Goal: Information Seeking & Learning: Check status

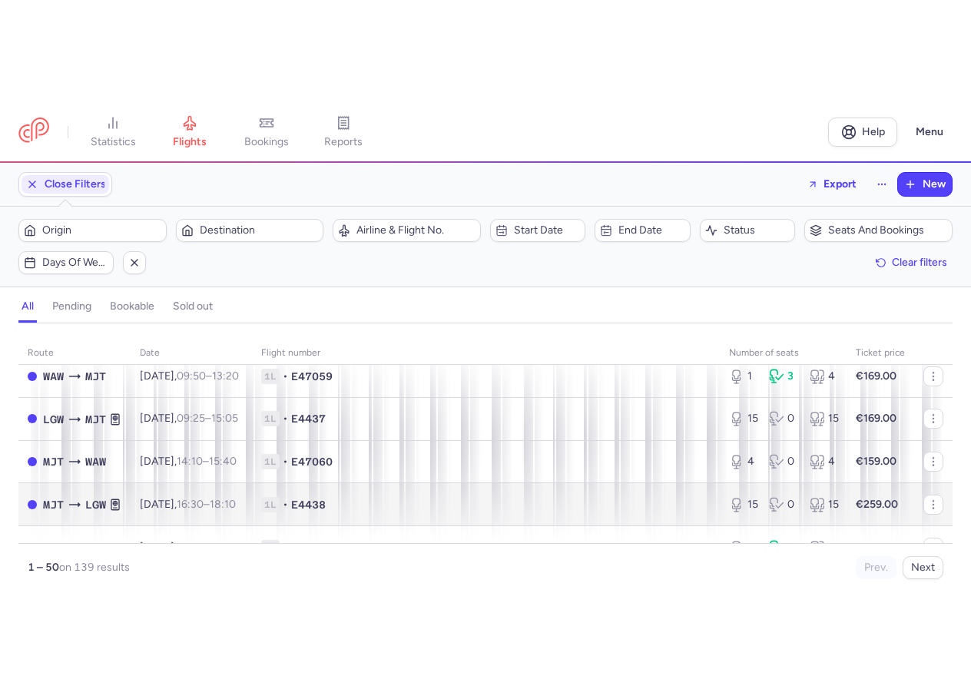
scroll to position [307, 0]
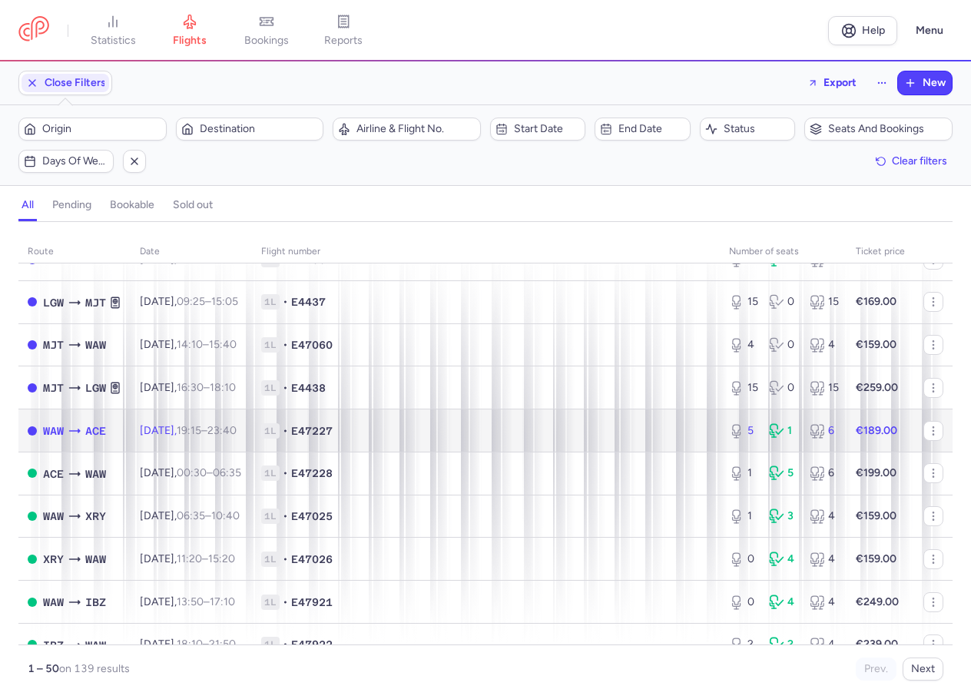
click at [458, 432] on span "1L • E47227" at bounding box center [485, 430] width 449 height 15
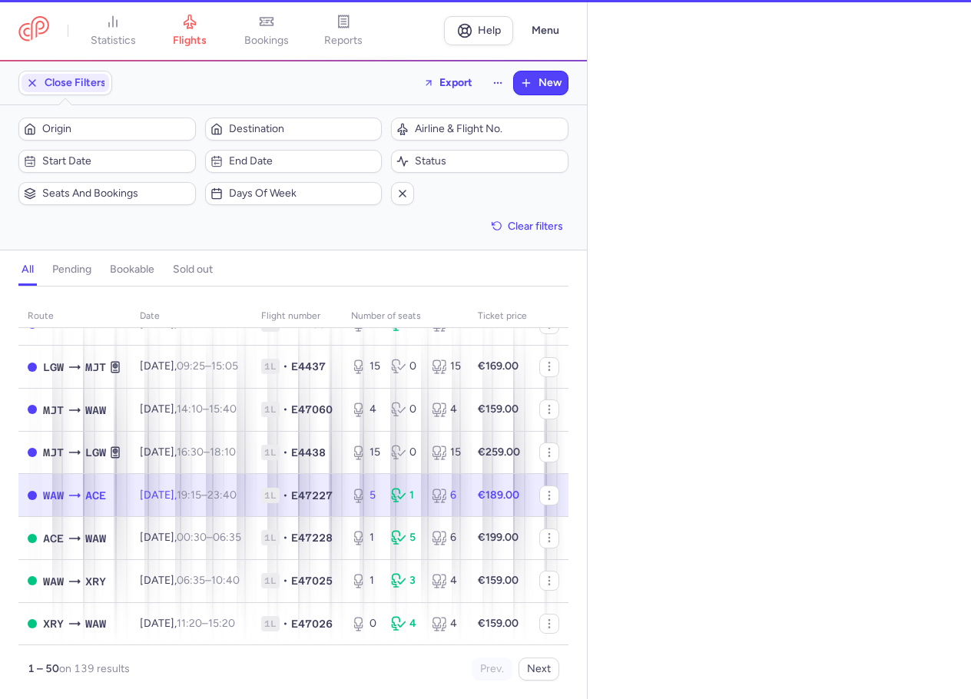
select select "days"
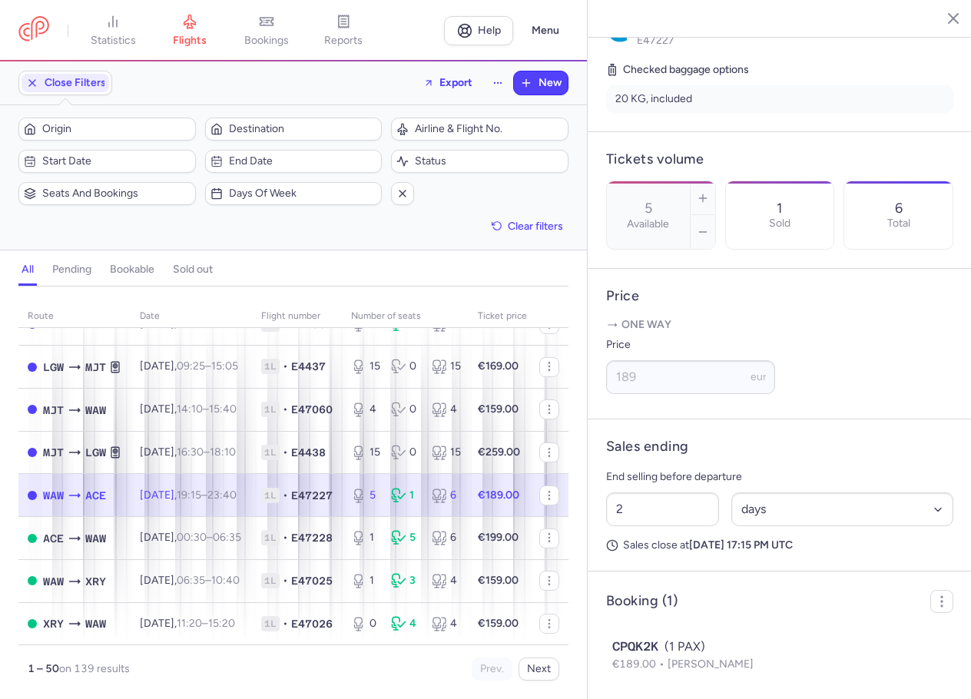
scroll to position [400, 0]
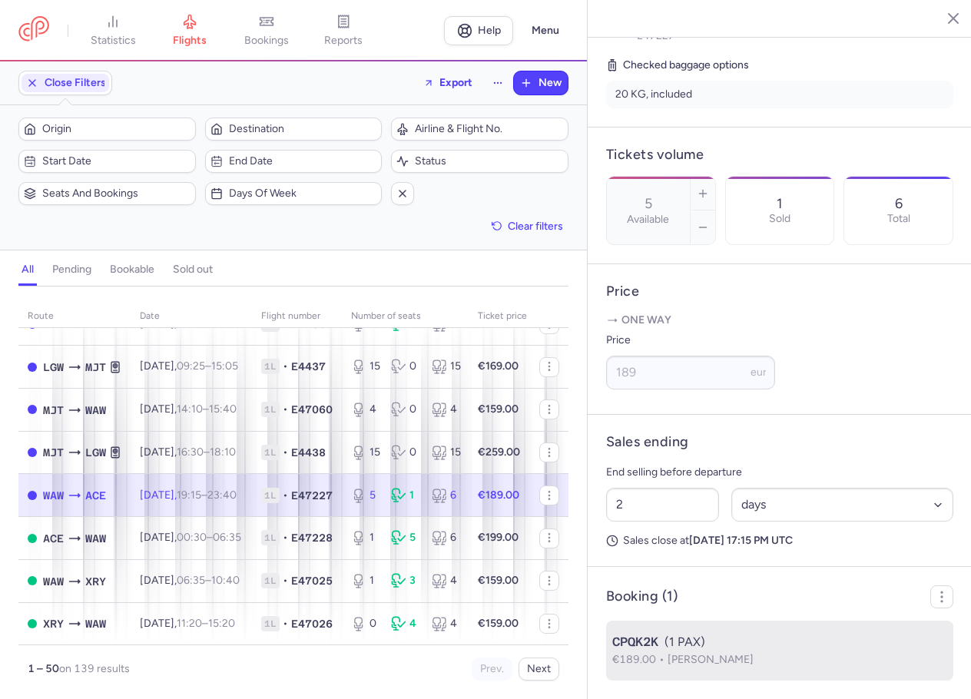
click at [724, 635] on div "CPQK2K (1 PAX)" at bounding box center [779, 642] width 335 height 18
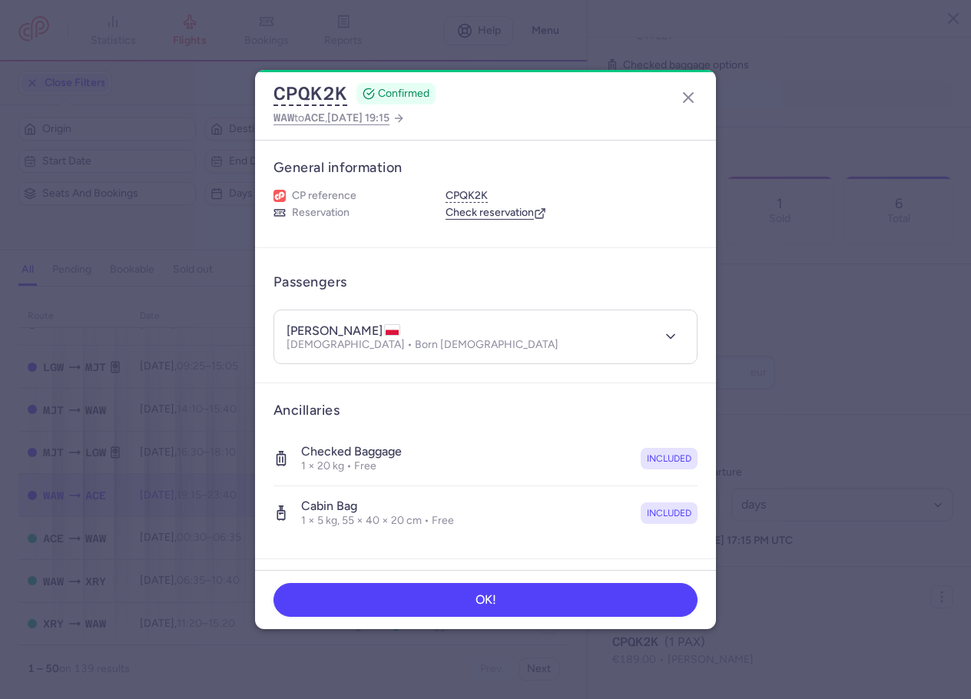
click at [307, 344] on p "[DEMOGRAPHIC_DATA] • Born [DEMOGRAPHIC_DATA]" at bounding box center [423, 345] width 272 height 12
click at [297, 326] on h4 "[PERSON_NAME]" at bounding box center [344, 330] width 114 height 15
copy h4 "[PERSON_NAME]"
click at [353, 323] on h4 "[PERSON_NAME]" at bounding box center [344, 330] width 114 height 15
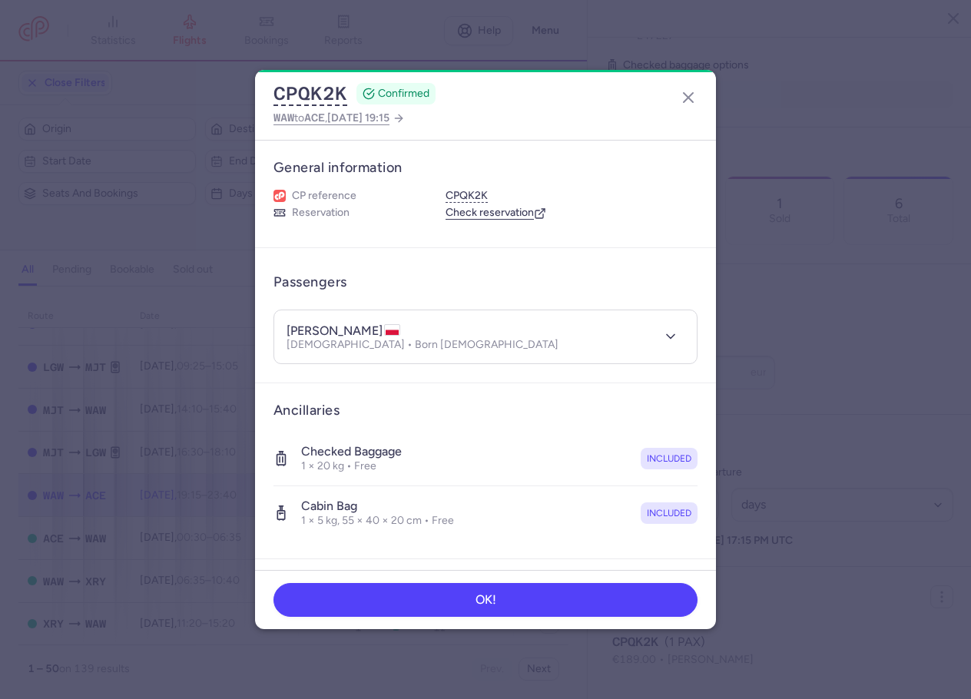
click at [353, 323] on h4 "[PERSON_NAME]" at bounding box center [344, 330] width 114 height 15
copy h4 "[PERSON_NAME]"
click at [688, 90] on icon "button" at bounding box center [688, 97] width 18 height 18
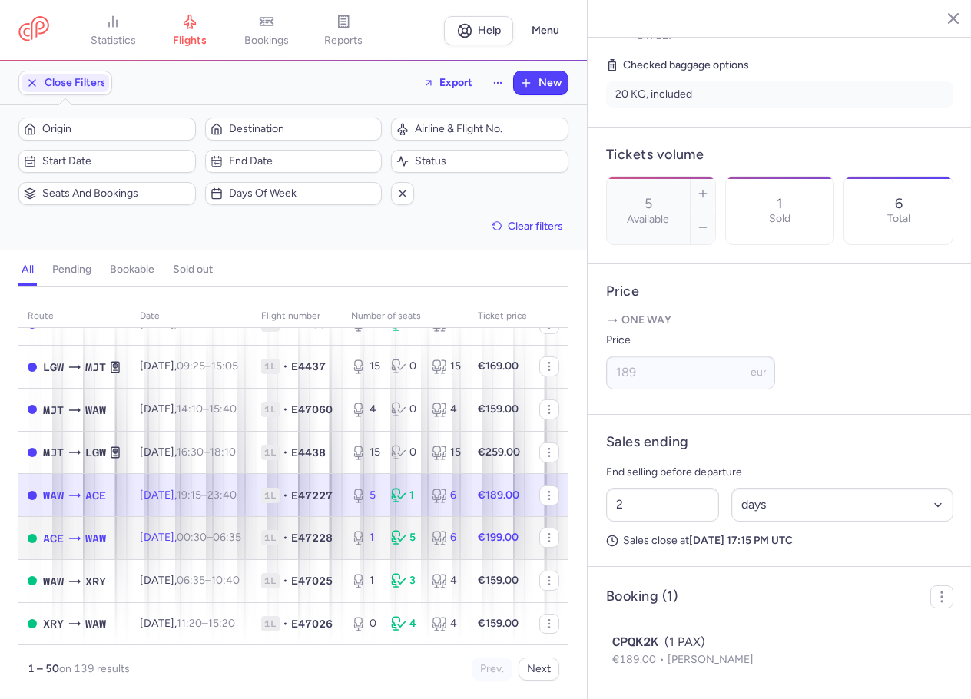
click at [333, 542] on span "E47228" at bounding box center [311, 537] width 41 height 15
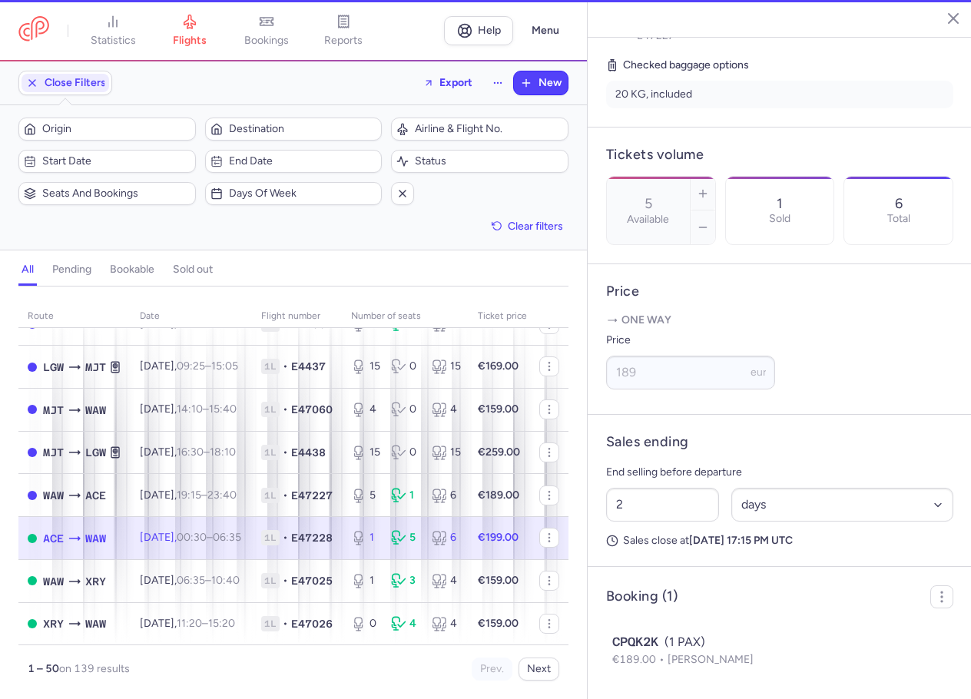
type input "1"
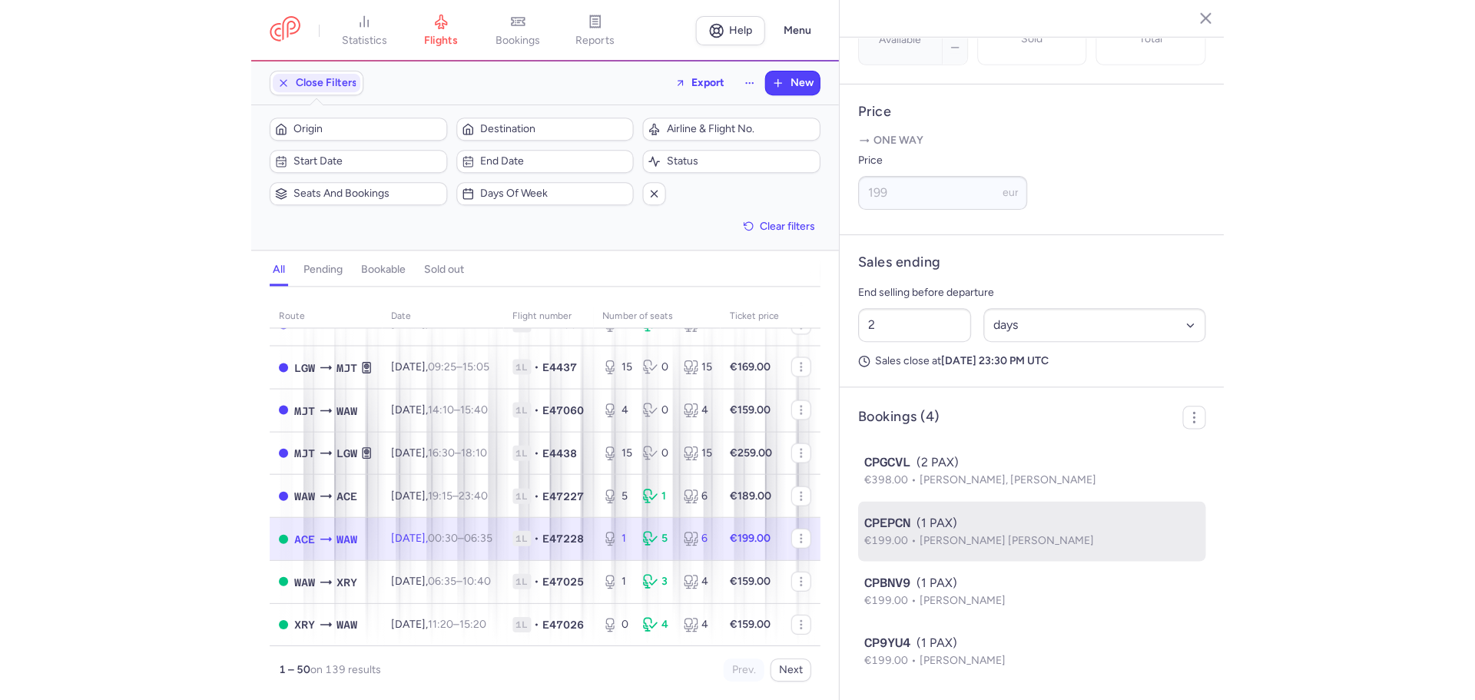
scroll to position [580, 0]
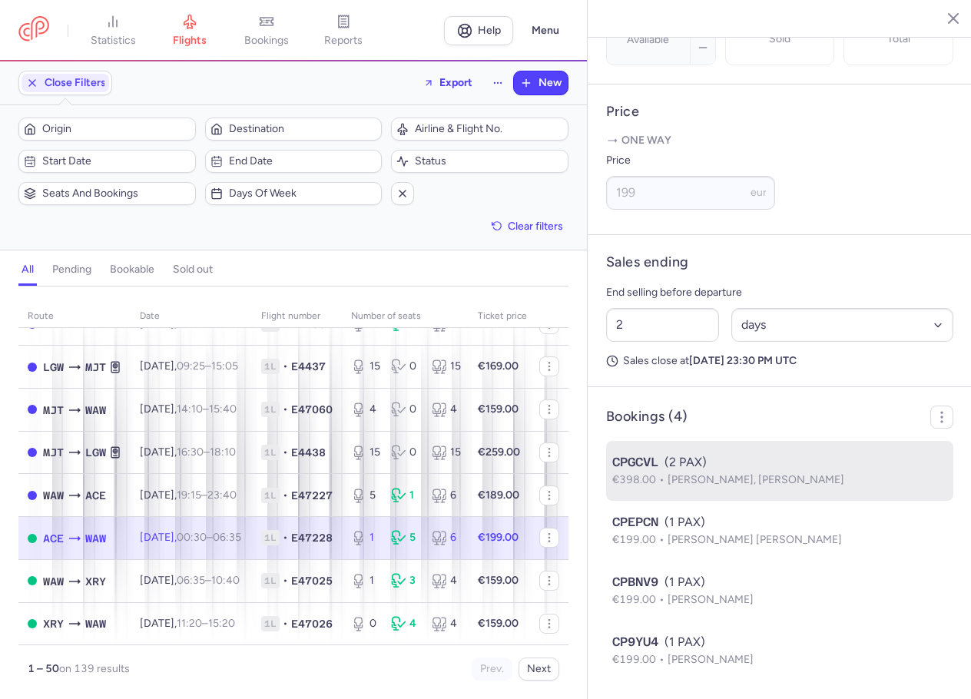
click at [739, 482] on span "[PERSON_NAME], [PERSON_NAME]" at bounding box center [756, 479] width 177 height 13
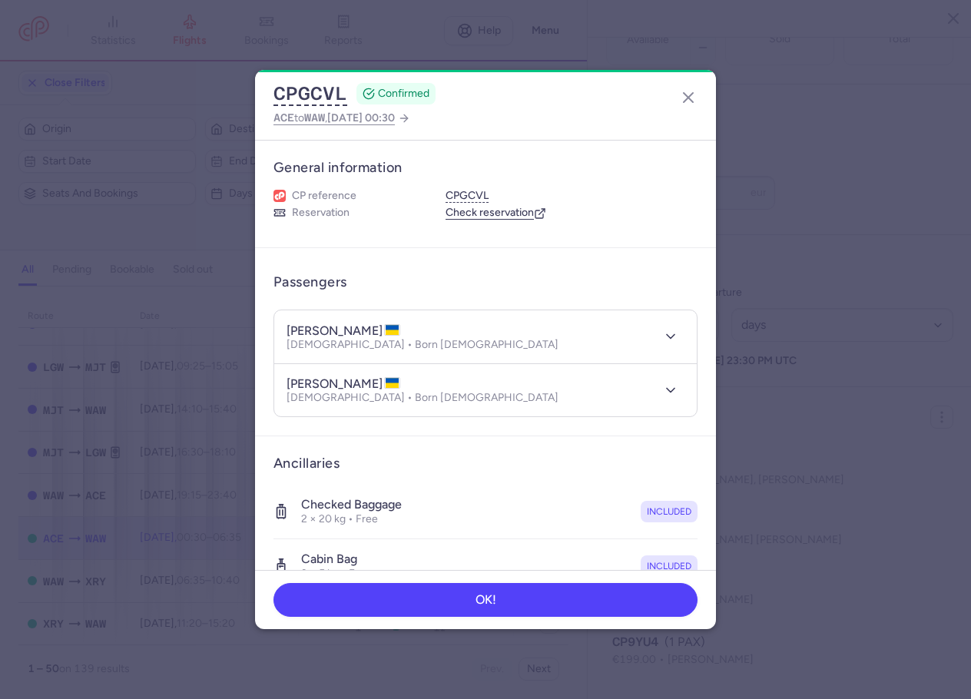
click at [312, 335] on h4 "[PERSON_NAME]" at bounding box center [344, 330] width 114 height 15
click at [310, 332] on h4 "[PERSON_NAME]" at bounding box center [344, 330] width 114 height 15
copy h4 "valentyn"
click at [781, 343] on dialog "CPGCVL CONFIRMED ACE to WAW , [DATE] 00:30 General information CP reference CPG…" at bounding box center [486, 349] width 922 height 559
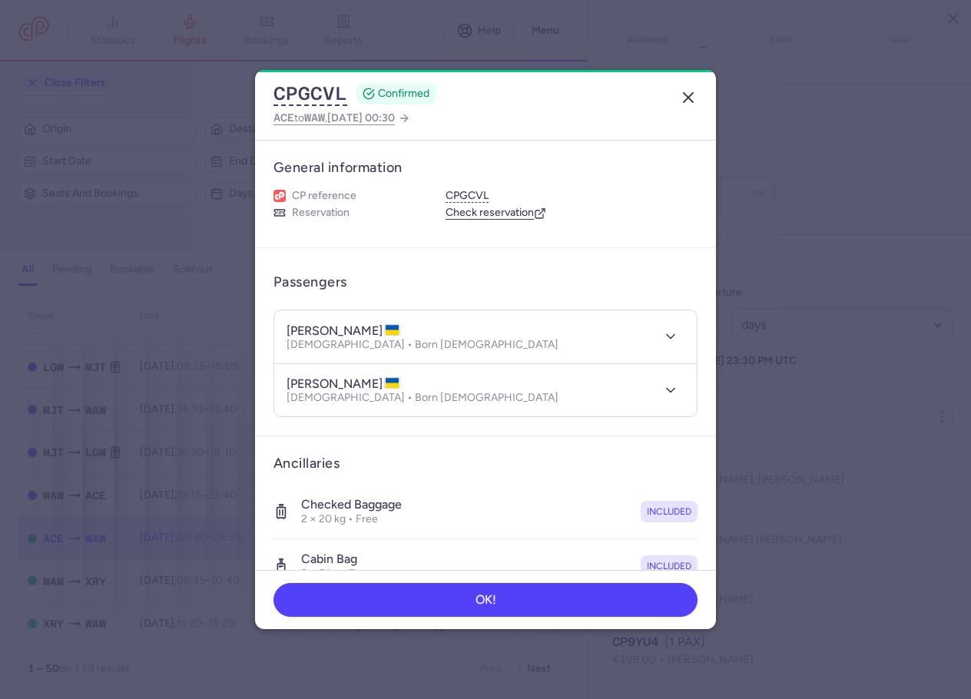
click at [684, 98] on icon "button" at bounding box center [688, 97] width 18 height 18
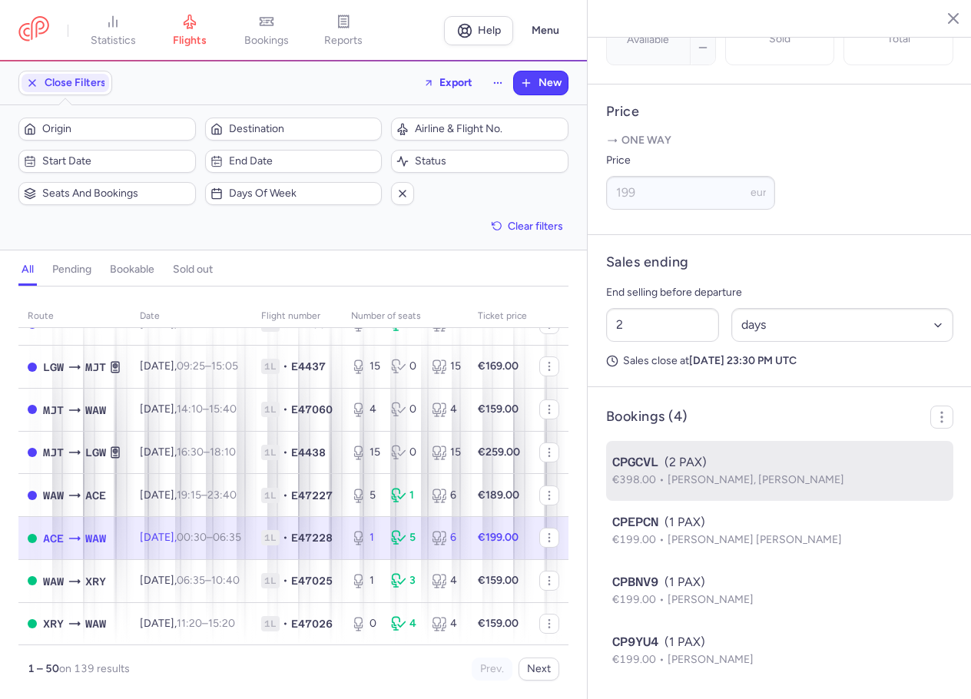
click at [721, 475] on span "[PERSON_NAME], [PERSON_NAME]" at bounding box center [756, 479] width 177 height 13
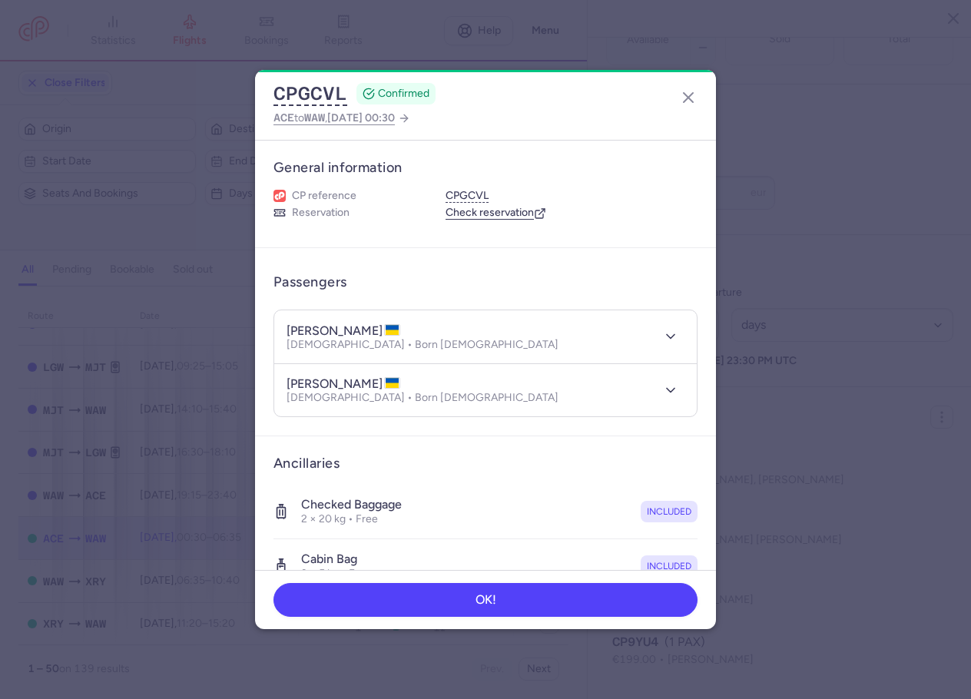
click at [364, 334] on h4 "[PERSON_NAME]" at bounding box center [344, 330] width 114 height 15
copy h4 "[PERSON_NAME]"
click at [309, 388] on h4 "[PERSON_NAME]" at bounding box center [344, 383] width 114 height 15
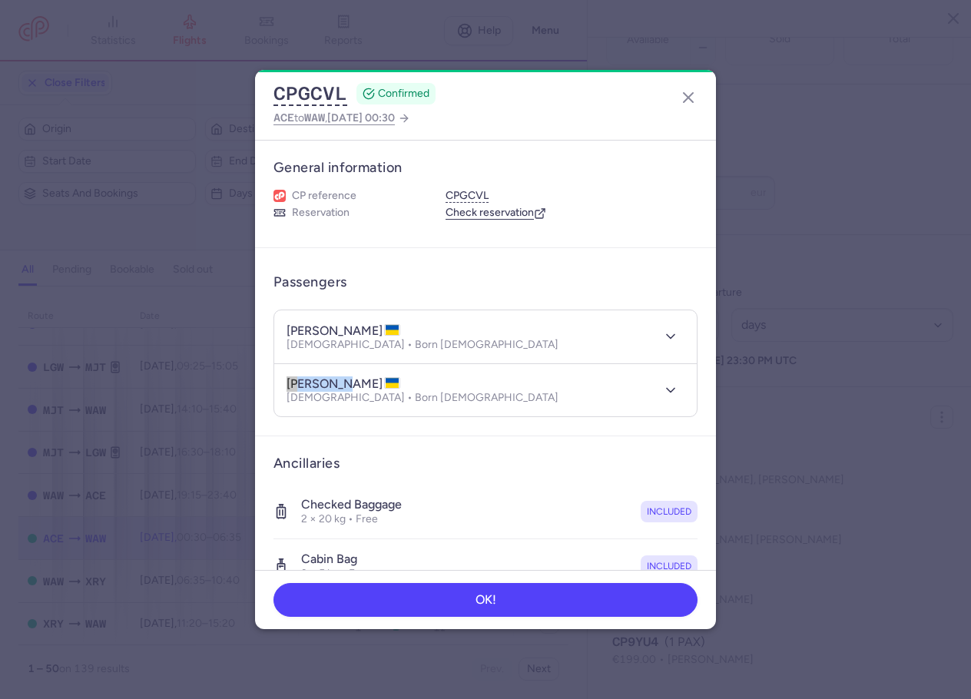
copy h4 "valeriia"
click at [367, 381] on h4 "[PERSON_NAME]" at bounding box center [344, 383] width 114 height 15
copy h4 "HUBINA"
click at [688, 102] on icon "button" at bounding box center [688, 97] width 18 height 18
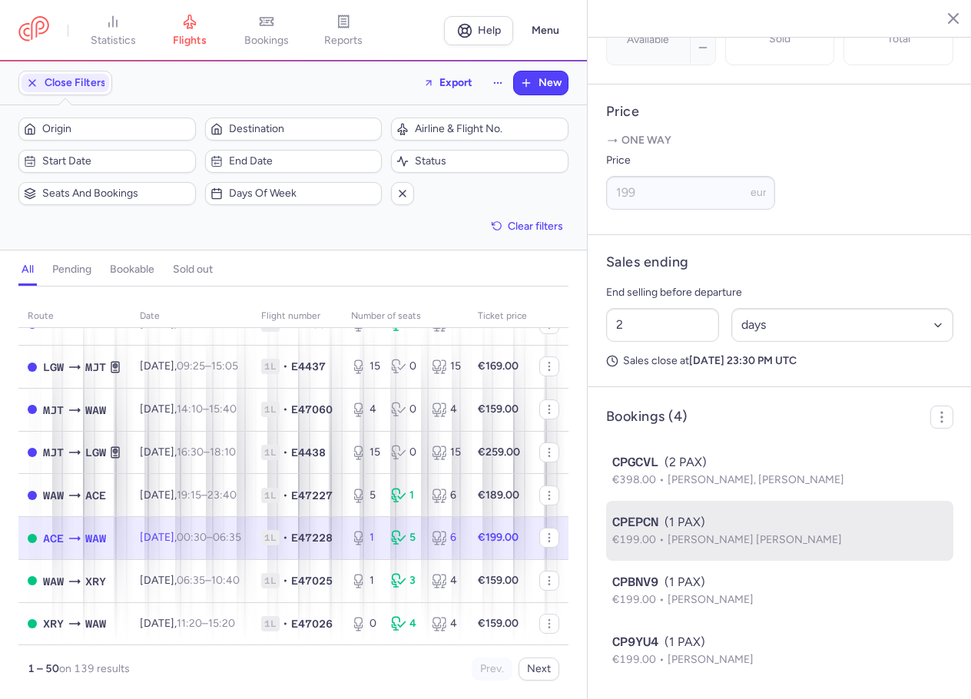
click at [756, 541] on span "[PERSON_NAME] [PERSON_NAME]" at bounding box center [755, 539] width 174 height 13
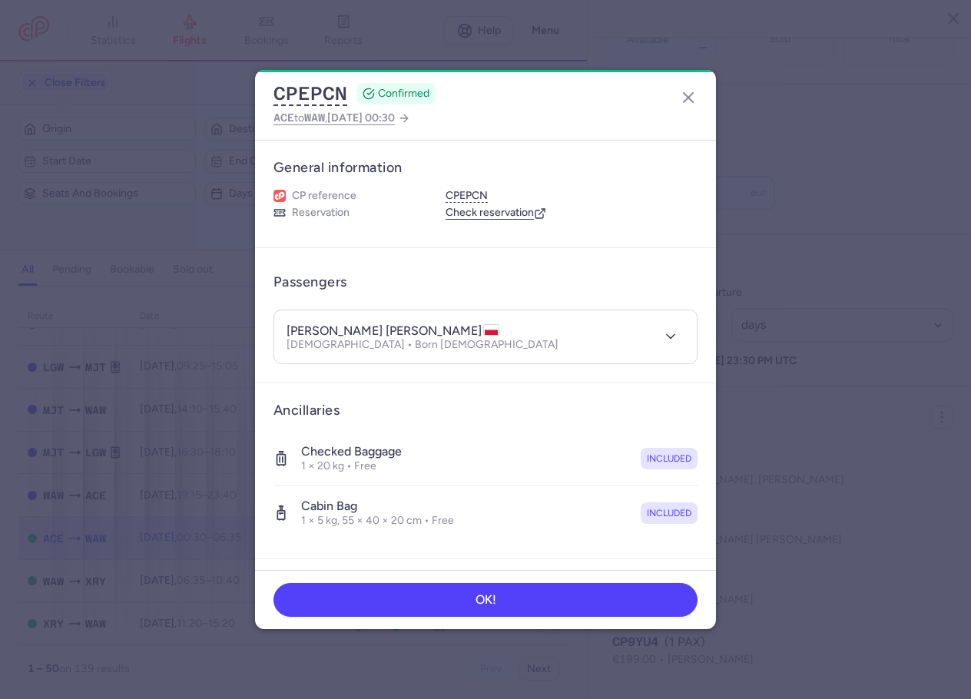
click at [331, 328] on h4 "[PERSON_NAME] [PERSON_NAME]" at bounding box center [393, 330] width 213 height 15
copy h4 "[PERSON_NAME]"
click at [421, 329] on h4 "[PERSON_NAME] [PERSON_NAME]" at bounding box center [393, 330] width 213 height 15
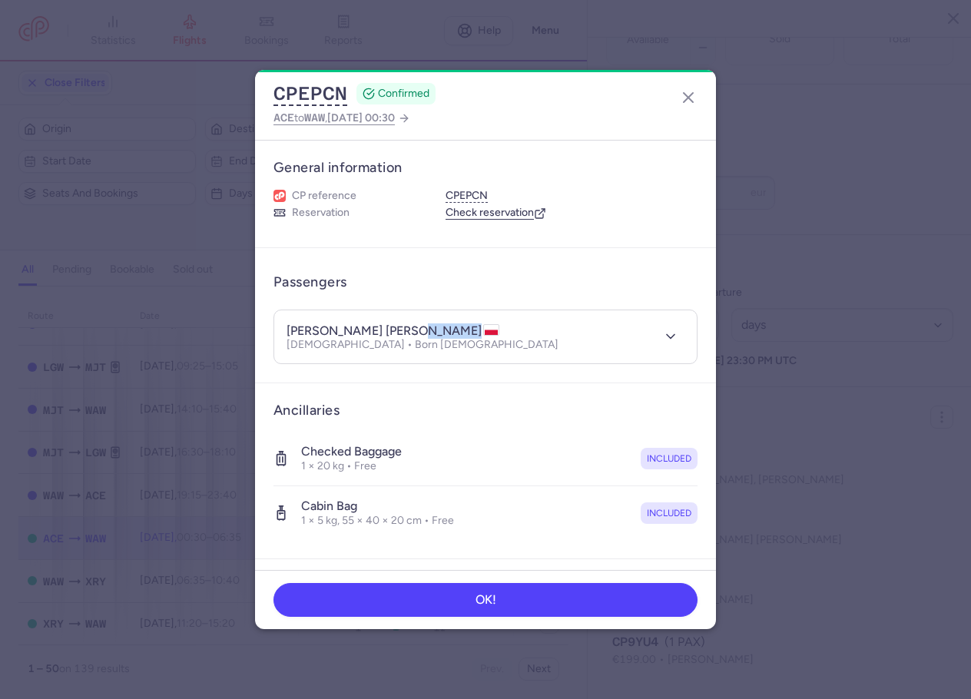
copy h4 "ZAMOJC"
click at [685, 96] on icon "button" at bounding box center [688, 97] width 18 height 18
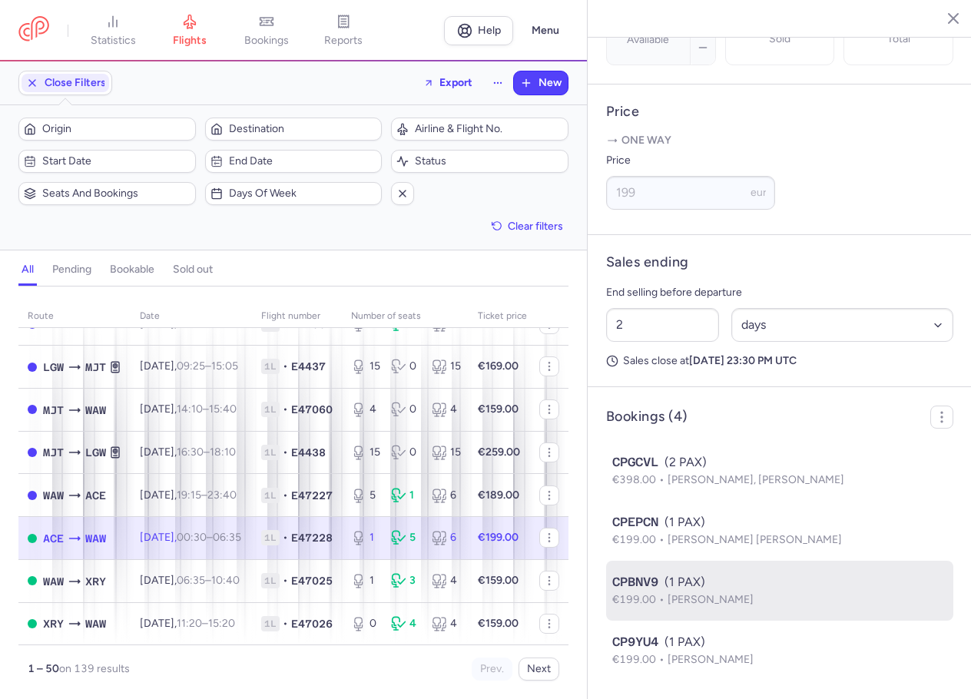
click at [748, 621] on li "CPBNV9 (1 PAX) €199.00 [PERSON_NAME]" at bounding box center [779, 651] width 347 height 60
click at [734, 583] on div "CPBNV9 (1 PAX)" at bounding box center [779, 582] width 335 height 18
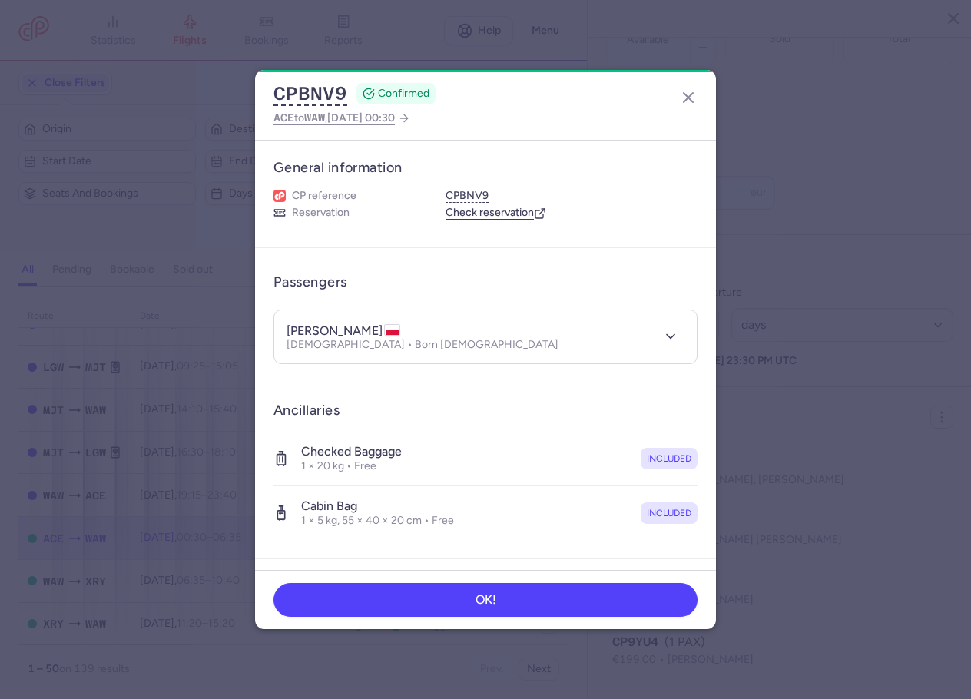
click at [316, 335] on h4 "[PERSON_NAME]" at bounding box center [344, 330] width 114 height 15
copy h4 "[PERSON_NAME]"
click at [360, 334] on h4 "[PERSON_NAME]" at bounding box center [344, 330] width 114 height 15
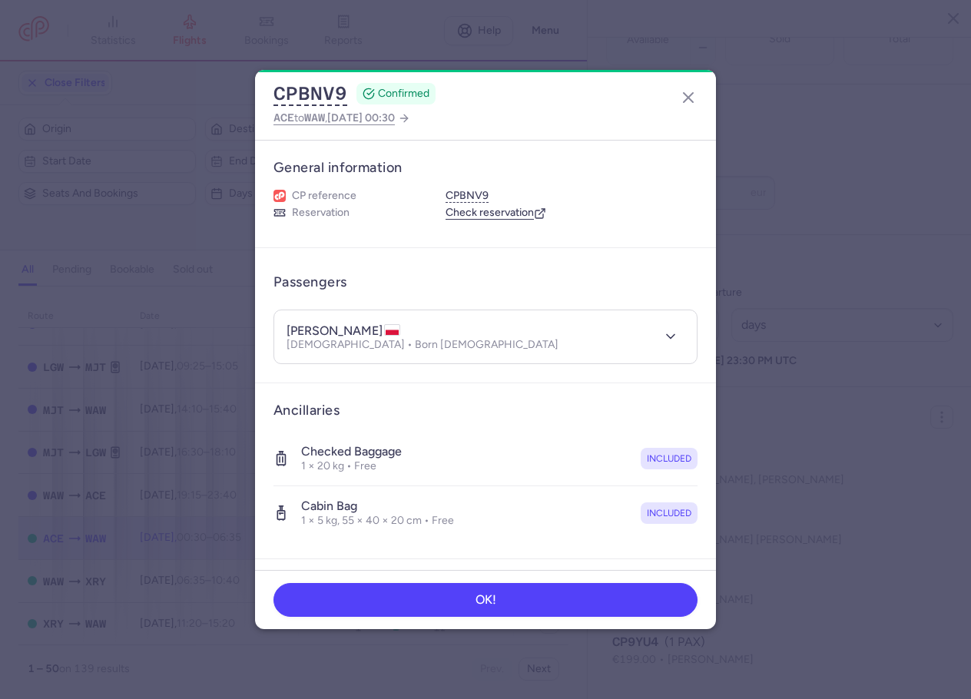
copy h4 "[PERSON_NAME]"
click at [693, 108] on button "button" at bounding box center [688, 97] width 25 height 25
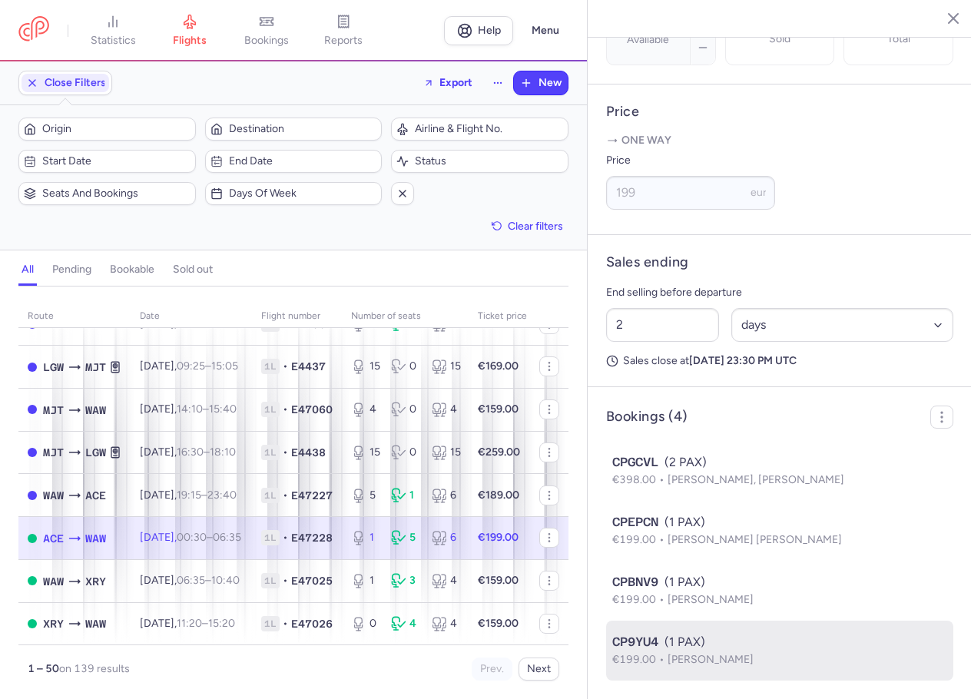
click at [751, 644] on div "CP9YU4 (1 PAX)" at bounding box center [779, 642] width 335 height 18
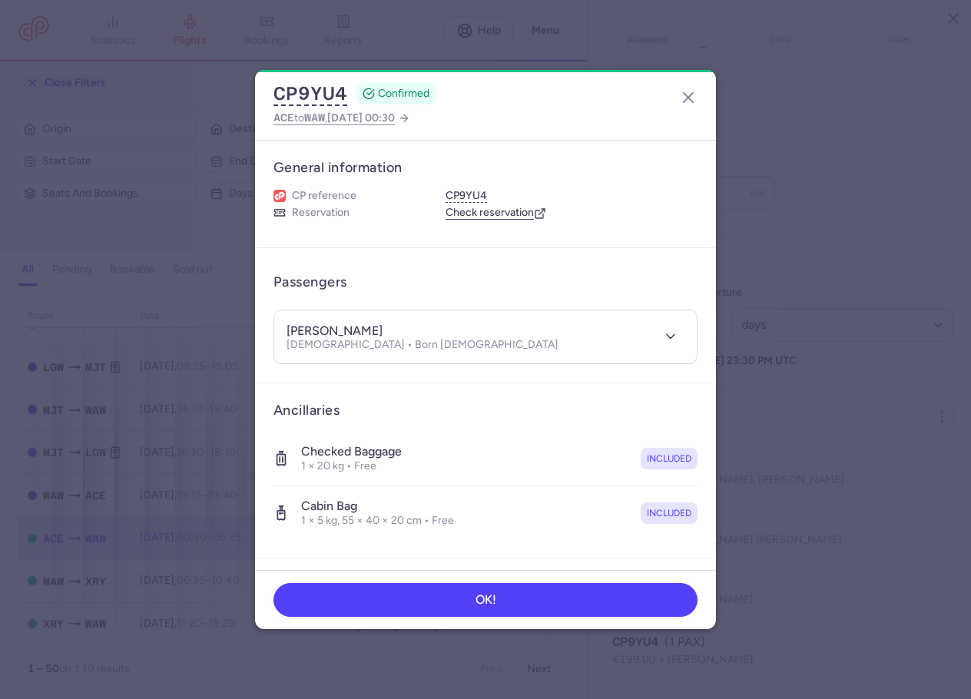
click at [307, 334] on h4 "[PERSON_NAME]" at bounding box center [335, 330] width 96 height 15
click at [375, 330] on h4 "[PERSON_NAME]" at bounding box center [335, 330] width 96 height 15
click at [140, 300] on dialog "CP9YU4 CONFIRMED ACE to WAW , [DATE] 00:30 General information CP reference CP9…" at bounding box center [486, 349] width 922 height 559
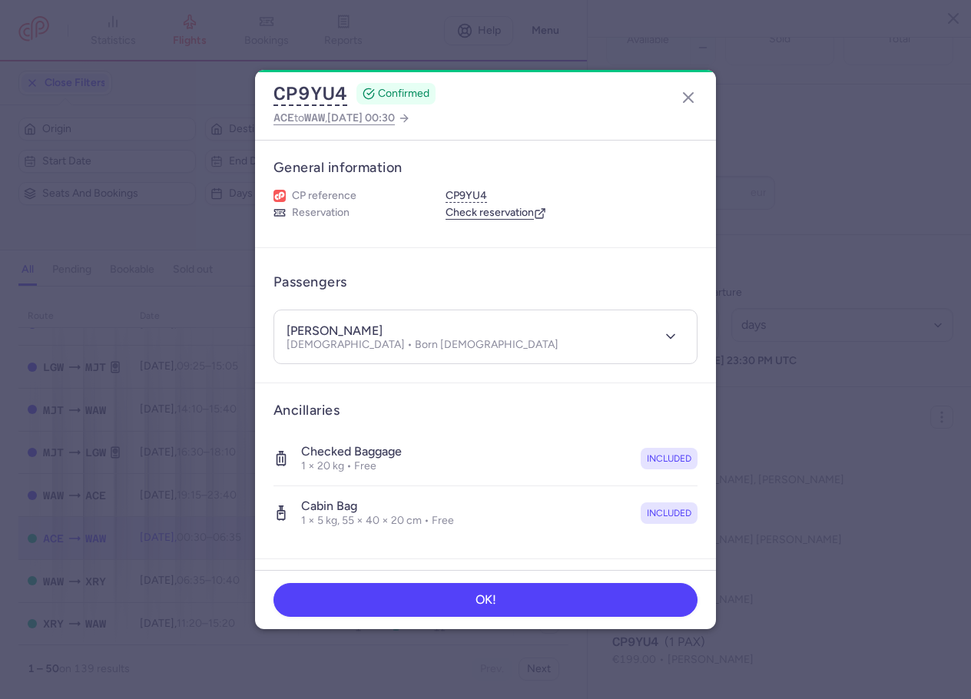
click at [150, 302] on dialog "CP9YU4 CONFIRMED ACE to WAW , [DATE] 00:30 General information CP reference CP9…" at bounding box center [486, 349] width 922 height 559
click at [682, 99] on icon "button" at bounding box center [688, 97] width 18 height 18
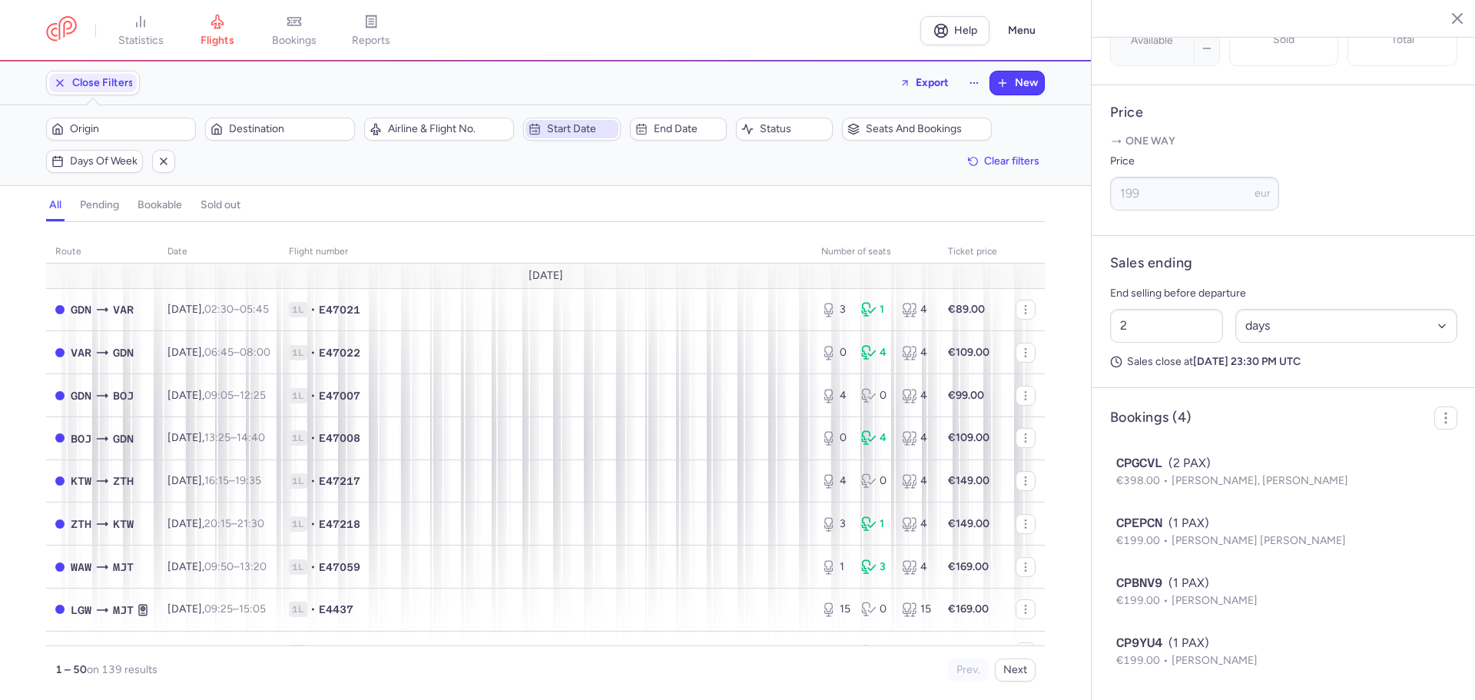
click at [568, 128] on span "Start date" at bounding box center [581, 129] width 68 height 12
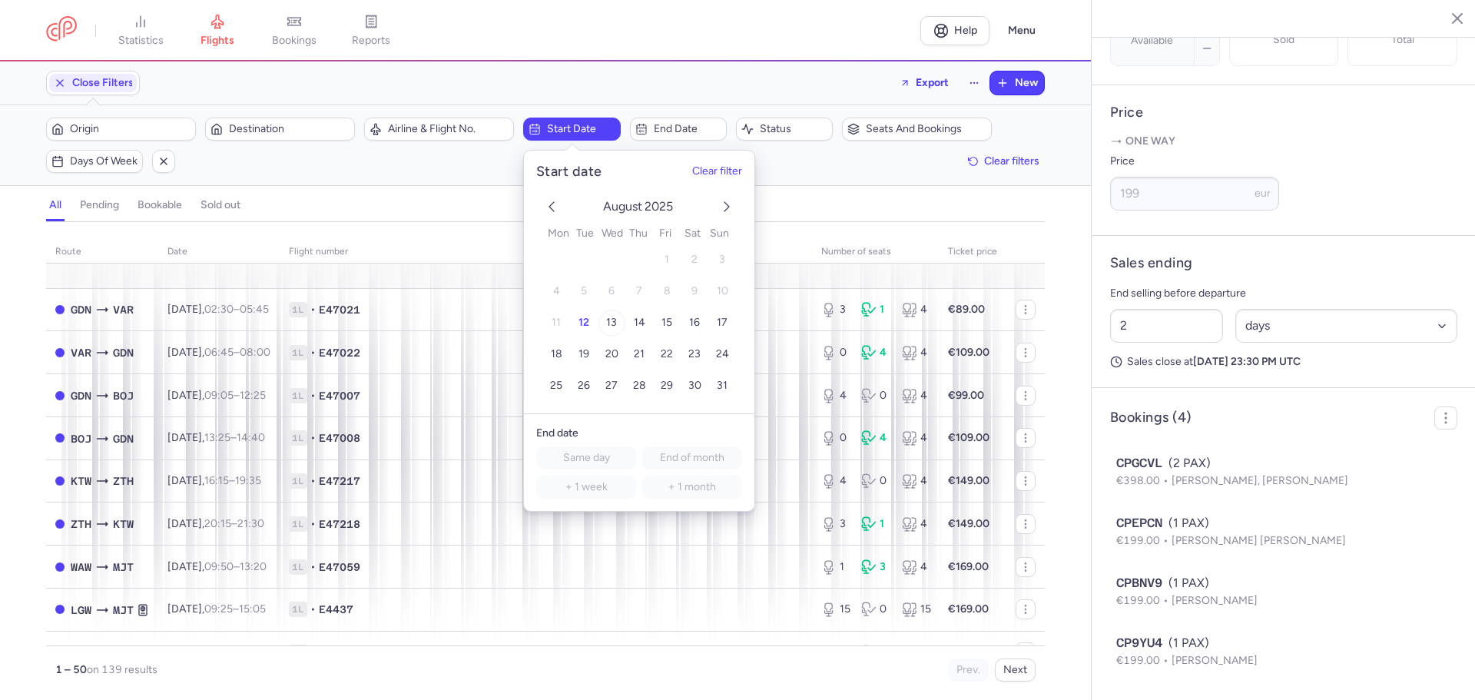
click at [615, 325] on span "13" at bounding box center [611, 323] width 11 height 13
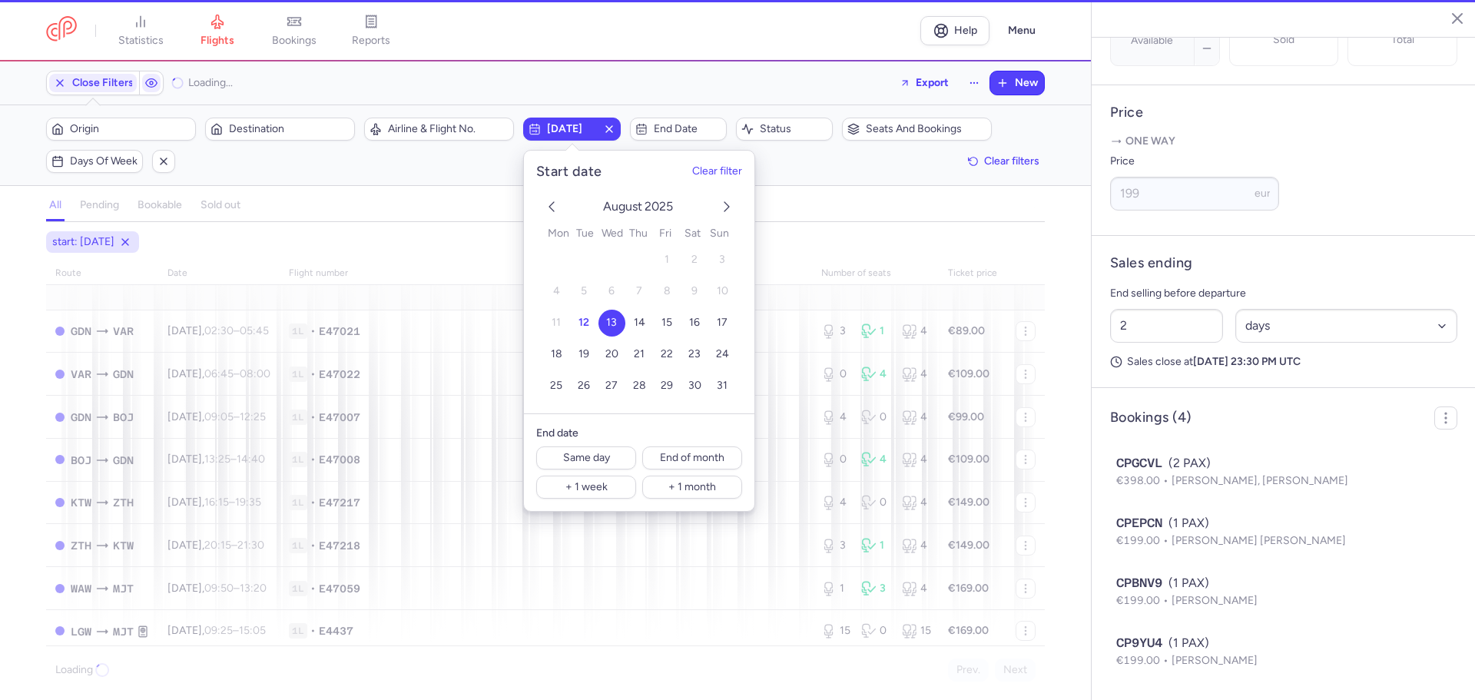
click at [615, 325] on span "13" at bounding box center [611, 323] width 11 height 13
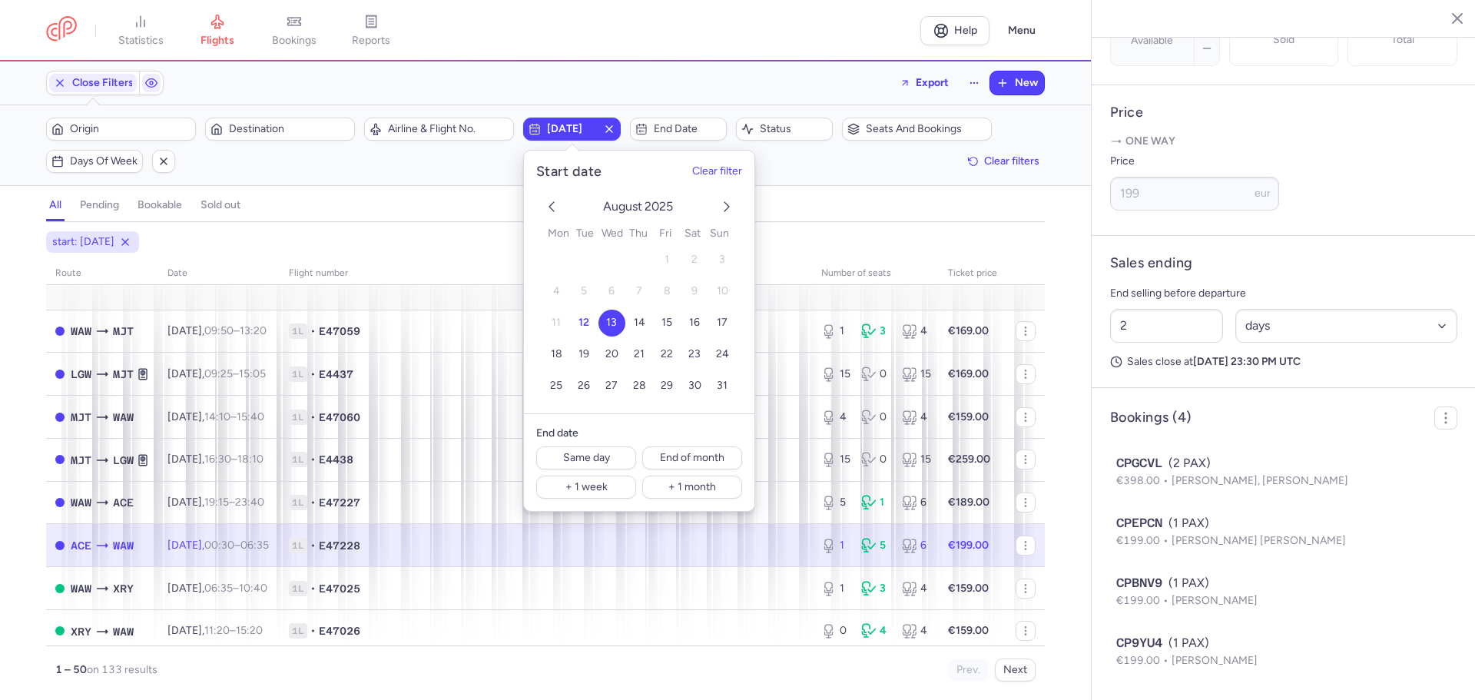
click at [850, 224] on div "start: [DATE] route date Flight number number of seats Ticket price [DATE] WAW …" at bounding box center [545, 461] width 1091 height 478
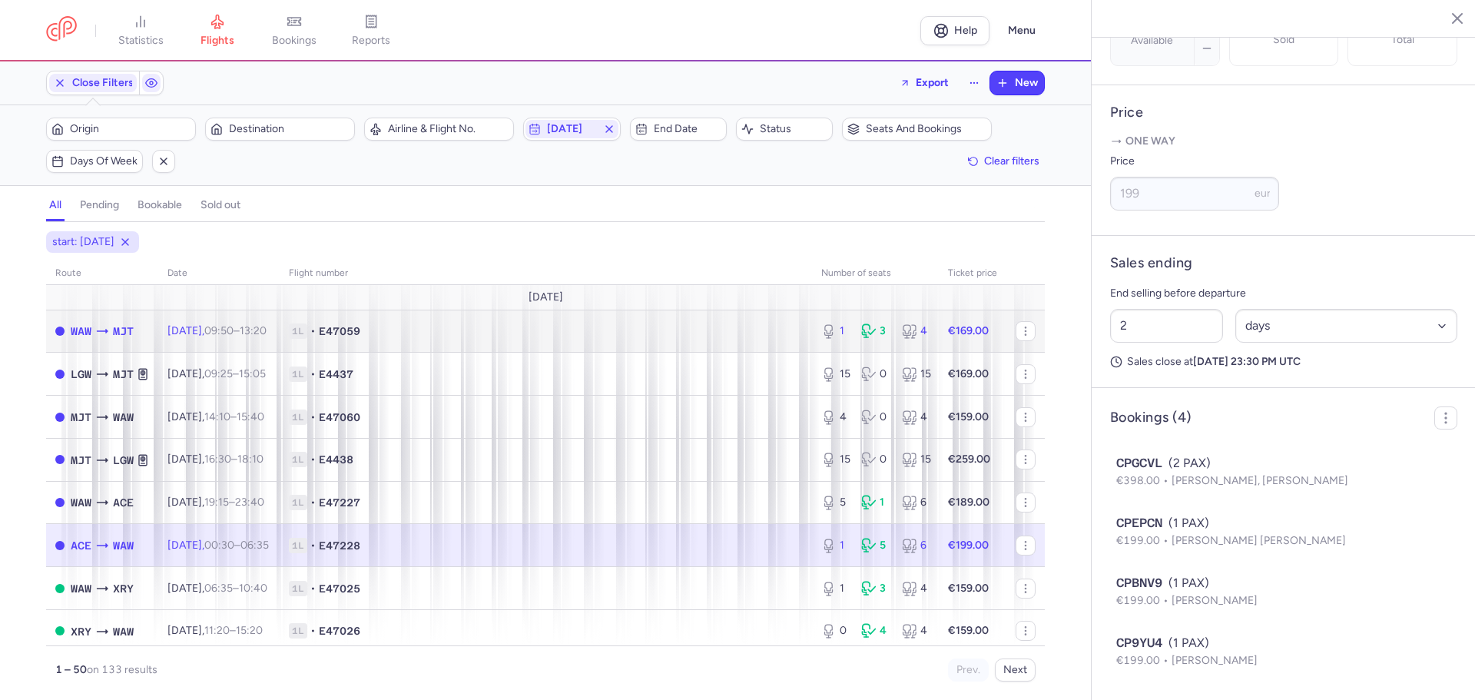
click at [360, 335] on span "E47059" at bounding box center [339, 330] width 41 height 15
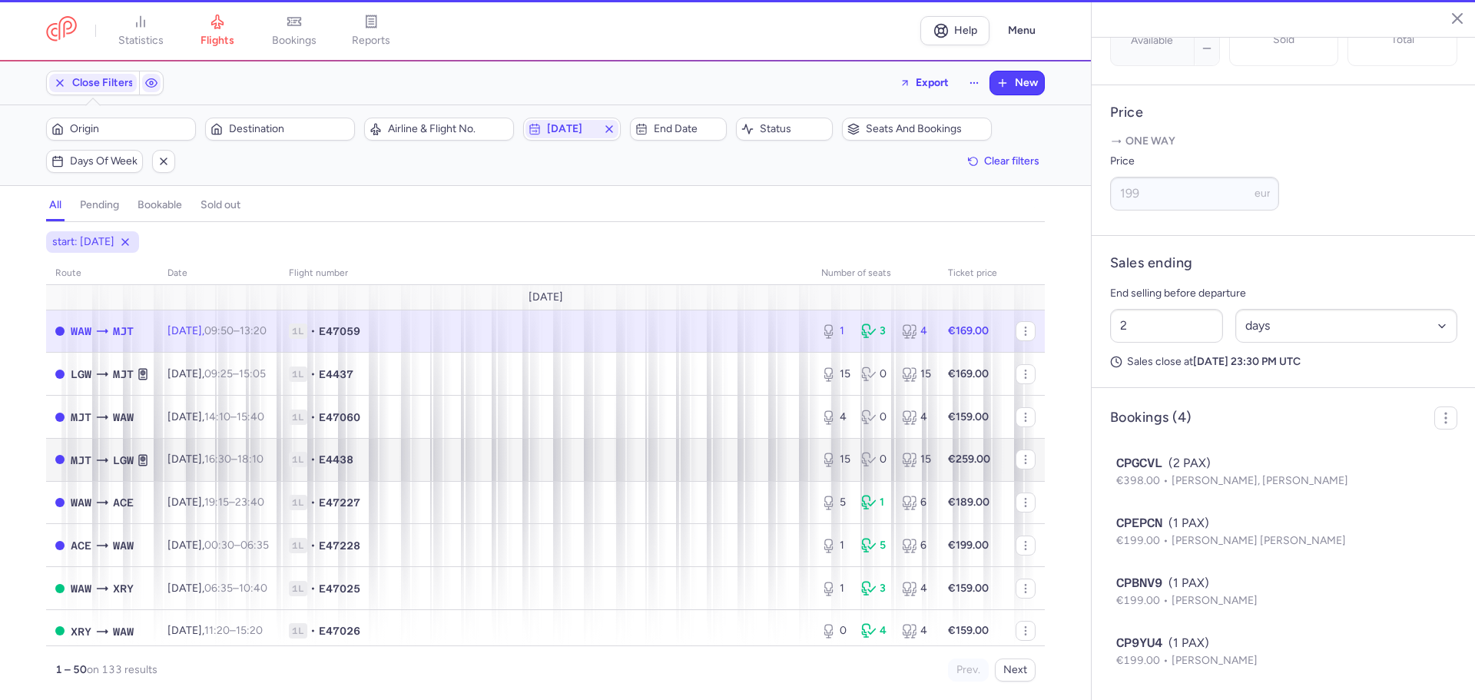
scroll to position [459, 0]
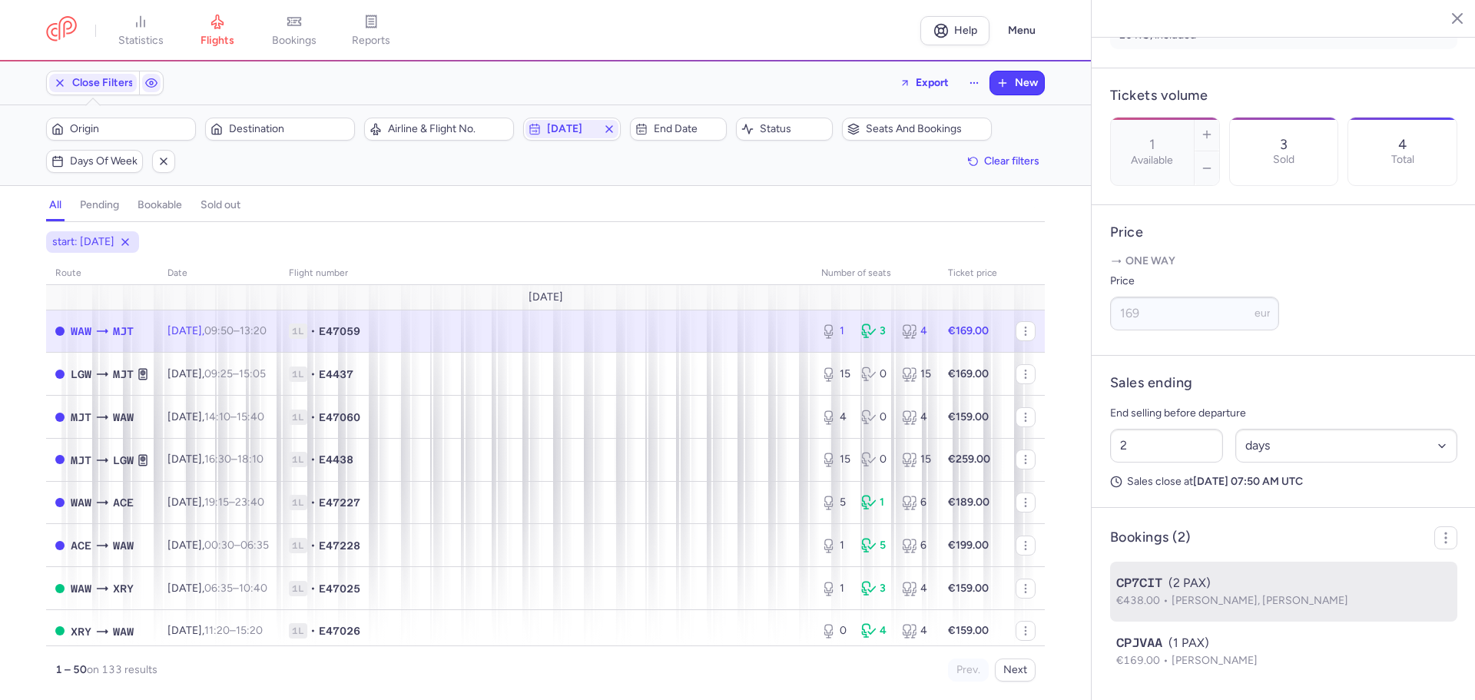
click at [1271, 582] on div "CP7CIT (2 PAX)" at bounding box center [1283, 583] width 335 height 18
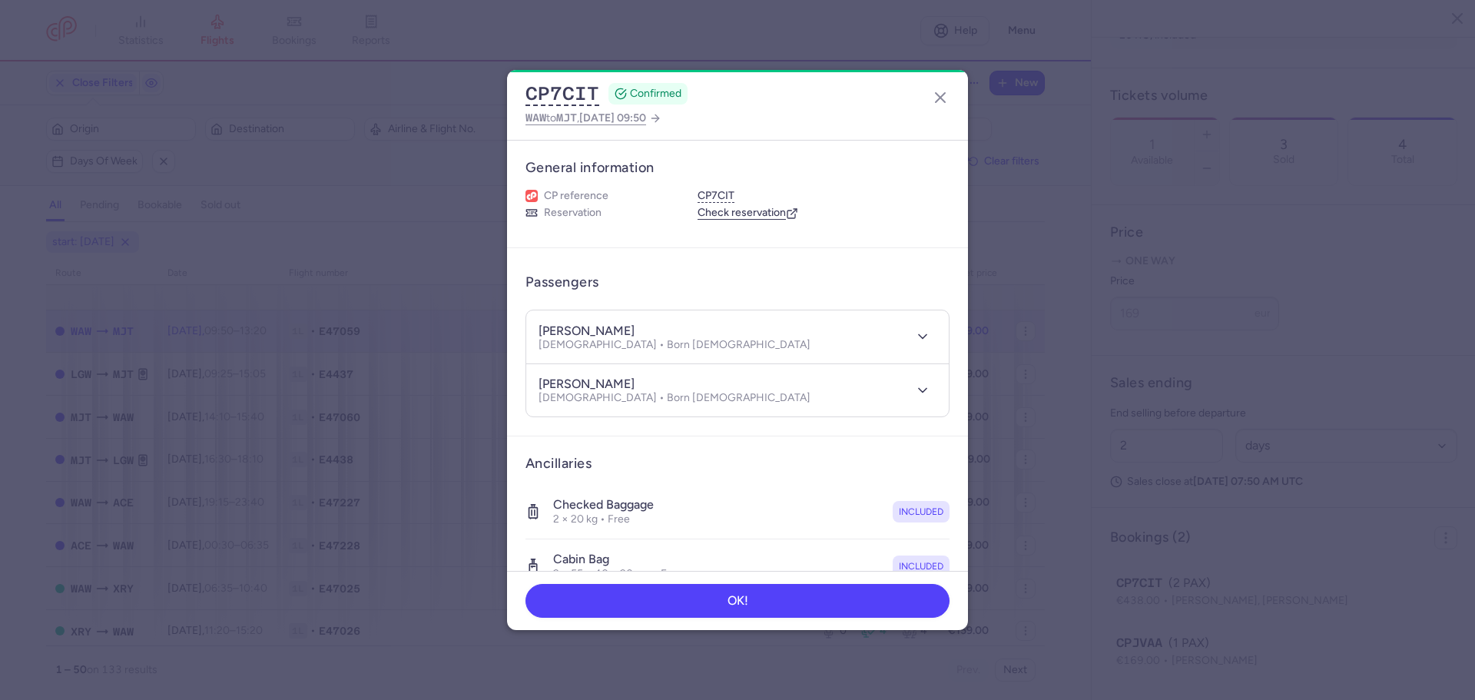
click at [588, 331] on h4 "[PERSON_NAME]" at bounding box center [587, 330] width 96 height 15
click at [635, 329] on h4 "[PERSON_NAME]" at bounding box center [587, 330] width 96 height 15
click at [555, 385] on h4 "[PERSON_NAME]" at bounding box center [587, 383] width 96 height 15
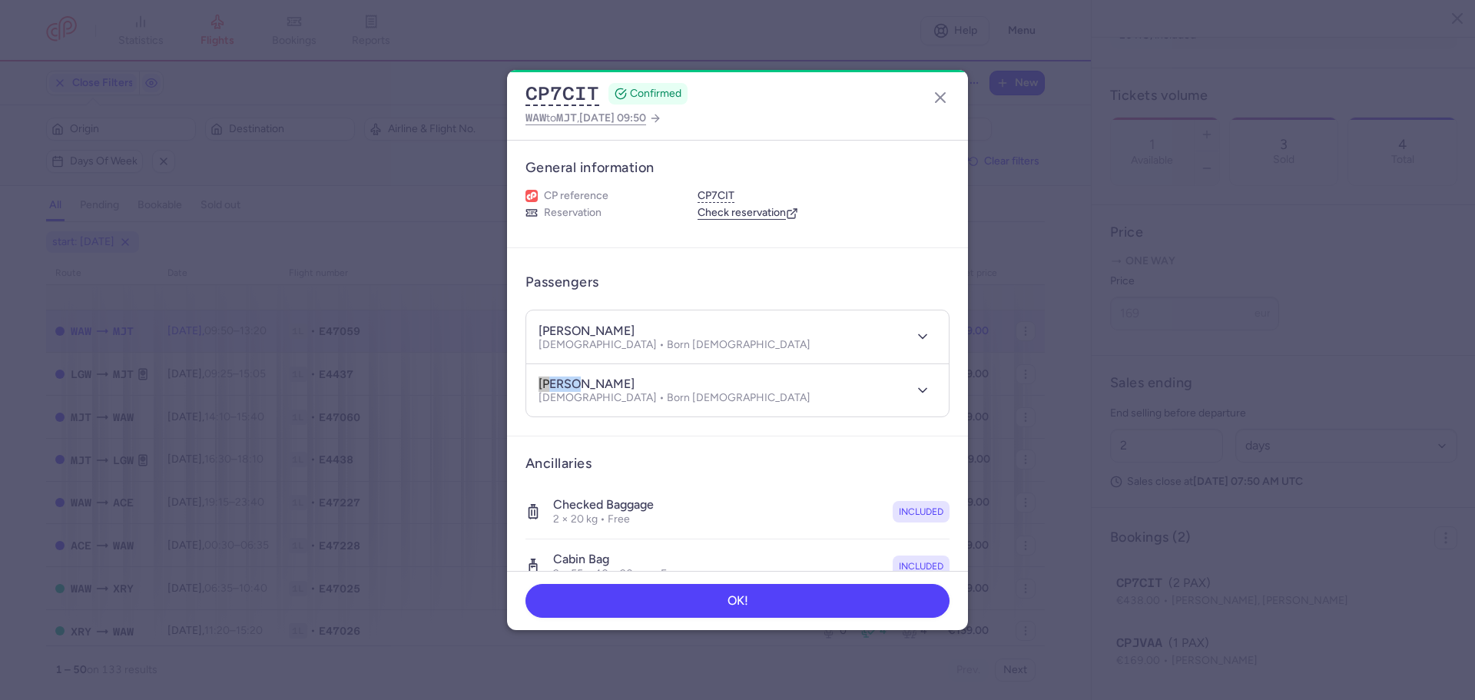
click at [555, 385] on h4 "[PERSON_NAME]" at bounding box center [587, 383] width 96 height 15
click at [617, 385] on h4 "[PERSON_NAME]" at bounding box center [587, 383] width 96 height 15
drag, startPoint x: 610, startPoint y: 385, endPoint x: 533, endPoint y: 387, distance: 76.9
click at [533, 387] on header "[PERSON_NAME] [DEMOGRAPHIC_DATA] • Born [DEMOGRAPHIC_DATA]" at bounding box center [737, 390] width 423 height 53
click at [635, 386] on h4 "[PERSON_NAME]" at bounding box center [587, 383] width 96 height 15
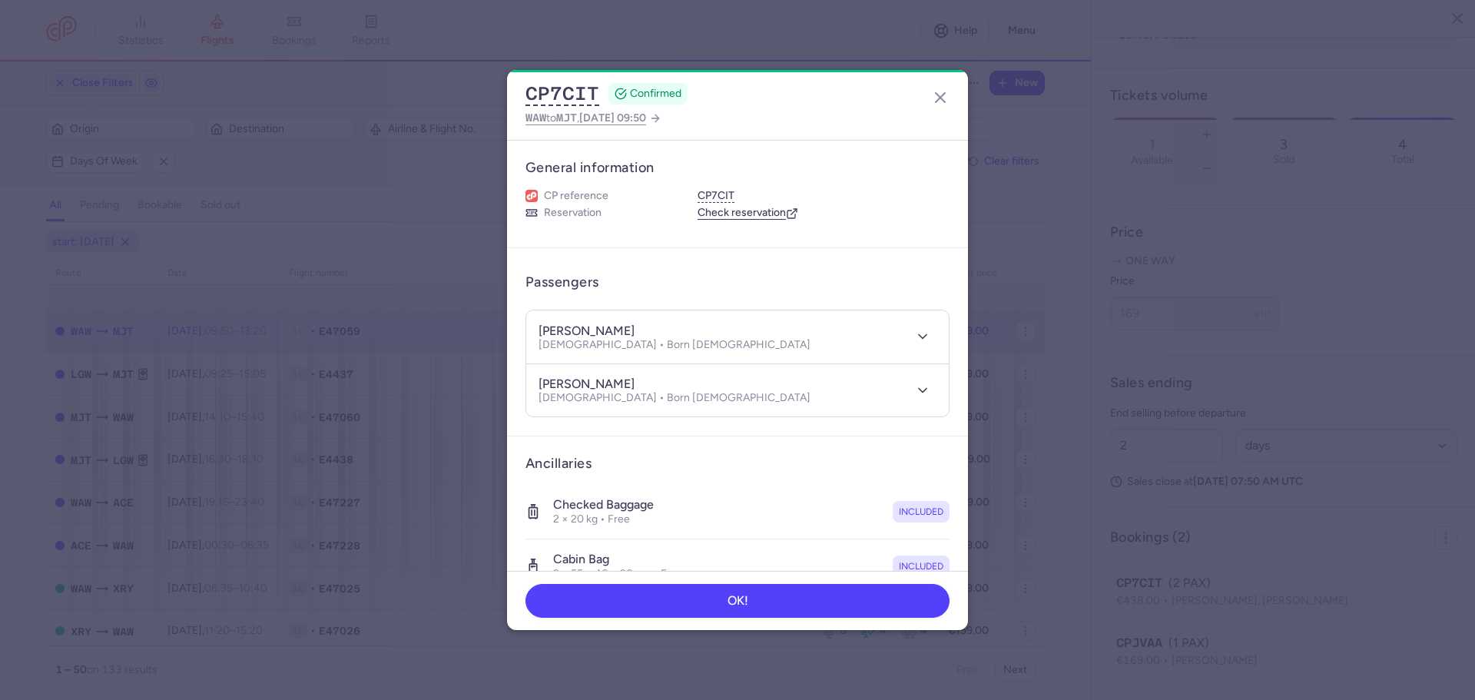
click at [635, 386] on h4 "[PERSON_NAME]" at bounding box center [587, 383] width 96 height 15
click at [936, 98] on icon "button" at bounding box center [940, 97] width 18 height 18
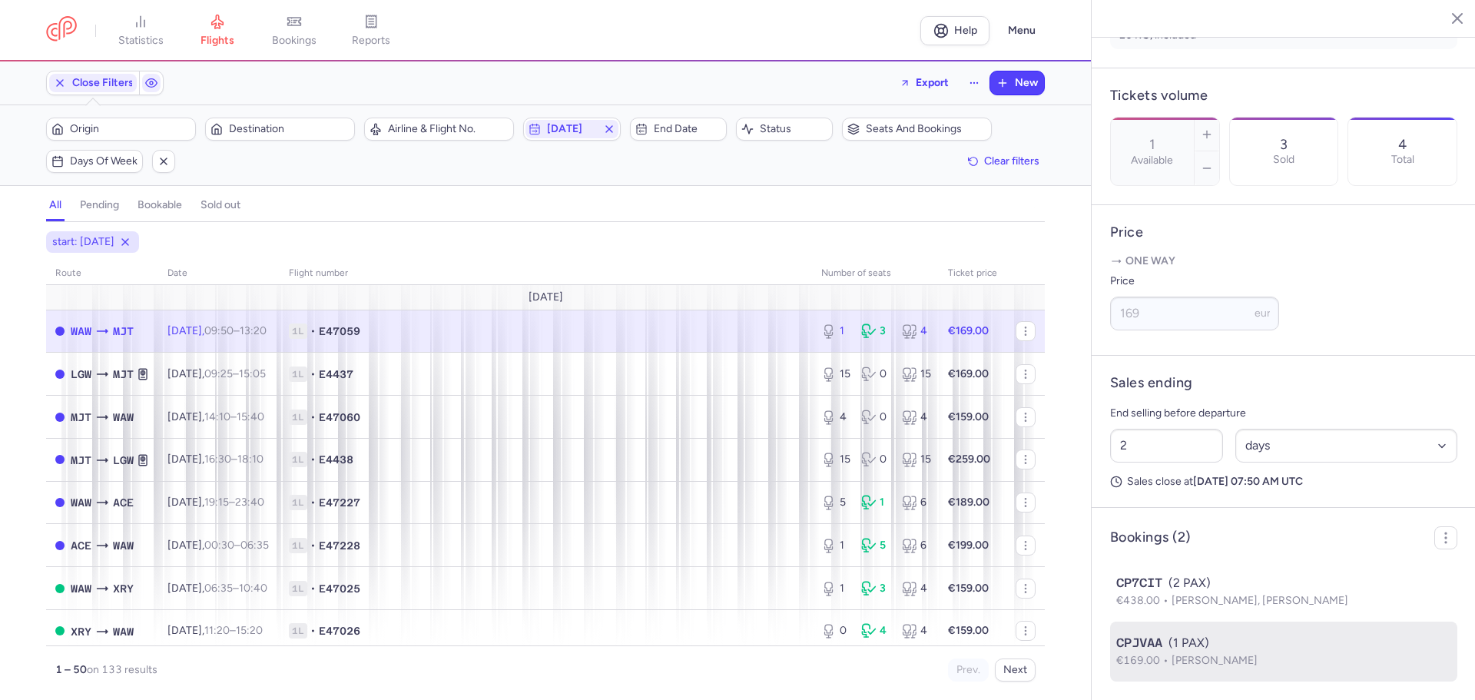
click at [1187, 634] on div "CPJVAA (1 PAX)" at bounding box center [1283, 643] width 335 height 18
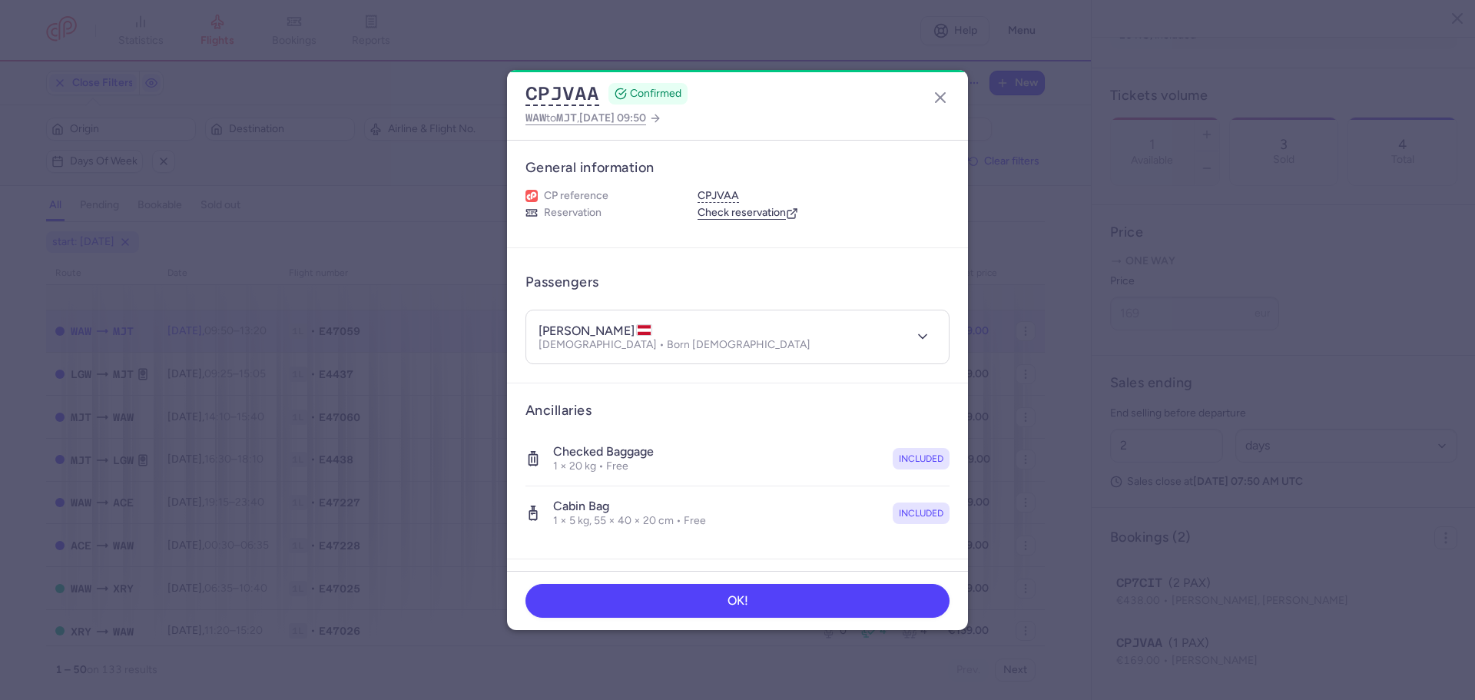
click at [561, 335] on h4 "[PERSON_NAME]" at bounding box center [596, 330] width 114 height 15
click at [592, 327] on h4 "[PERSON_NAME]" at bounding box center [596, 330] width 114 height 15
click at [943, 99] on line "button" at bounding box center [940, 97] width 9 height 9
